Goal: Transaction & Acquisition: Purchase product/service

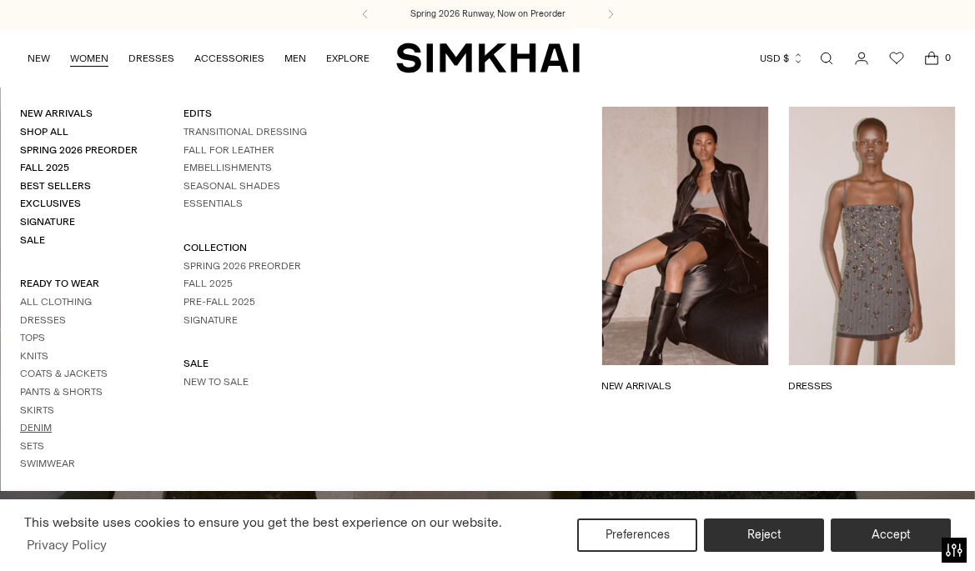
click at [43, 429] on link "Denim" at bounding box center [36, 428] width 32 height 12
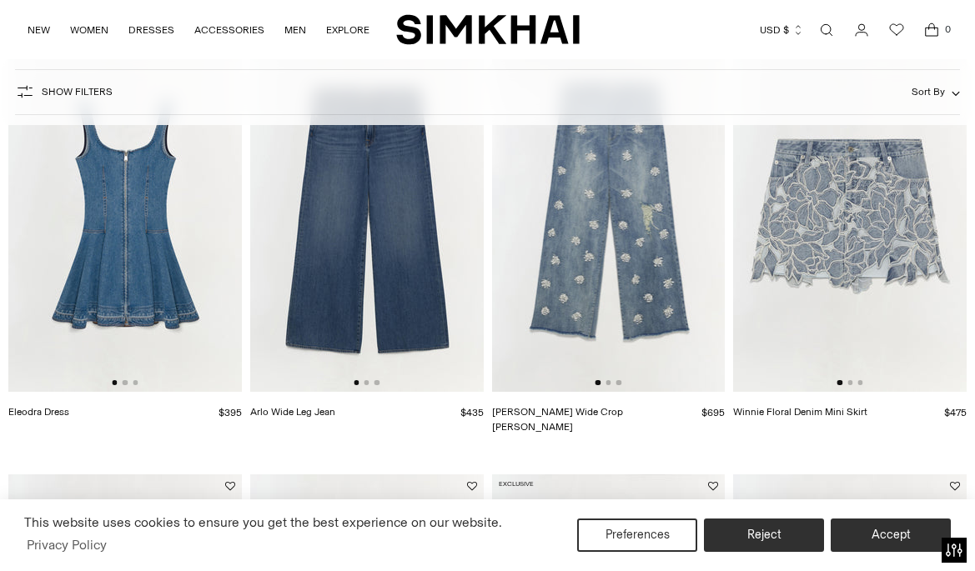
scroll to position [1895, 0]
click at [883, 298] on img at bounding box center [849, 216] width 233 height 350
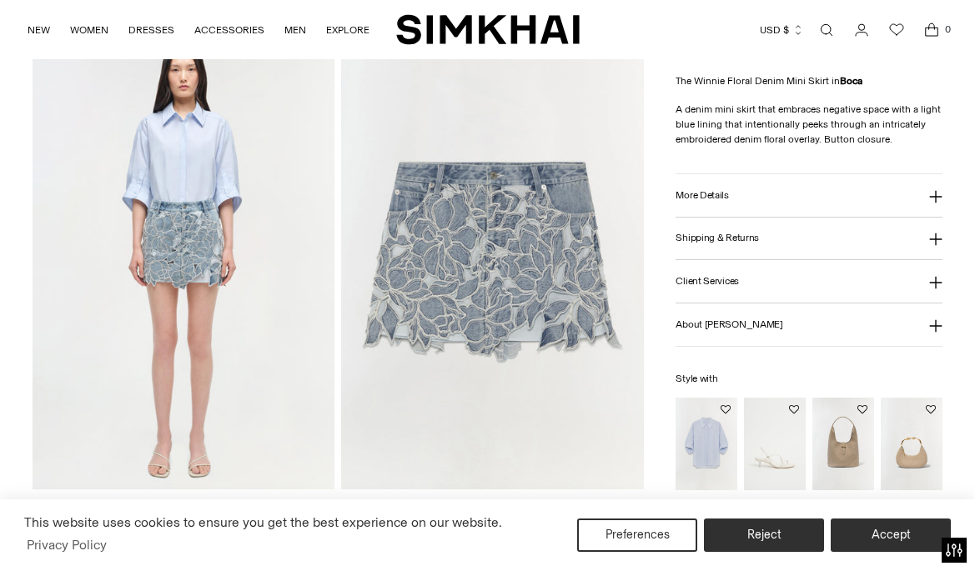
scroll to position [998, 0]
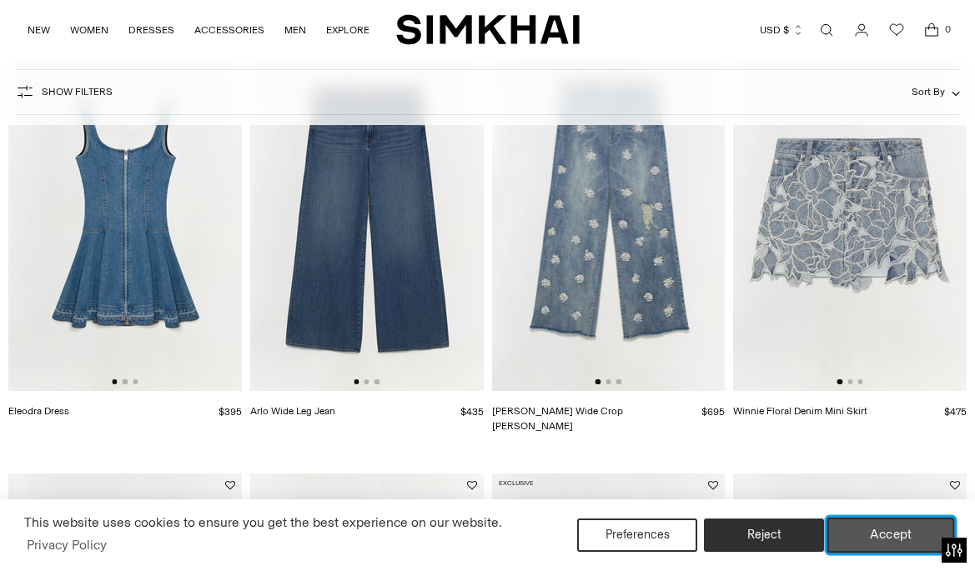
click at [905, 549] on button "Accept" at bounding box center [891, 535] width 128 height 35
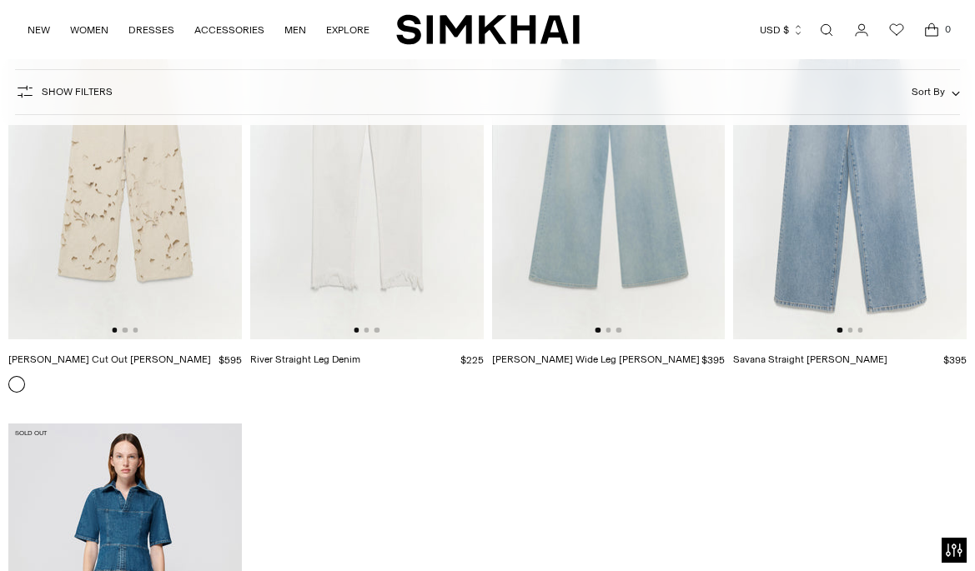
scroll to position [2191, 0]
